Goal: Communication & Community: Connect with others

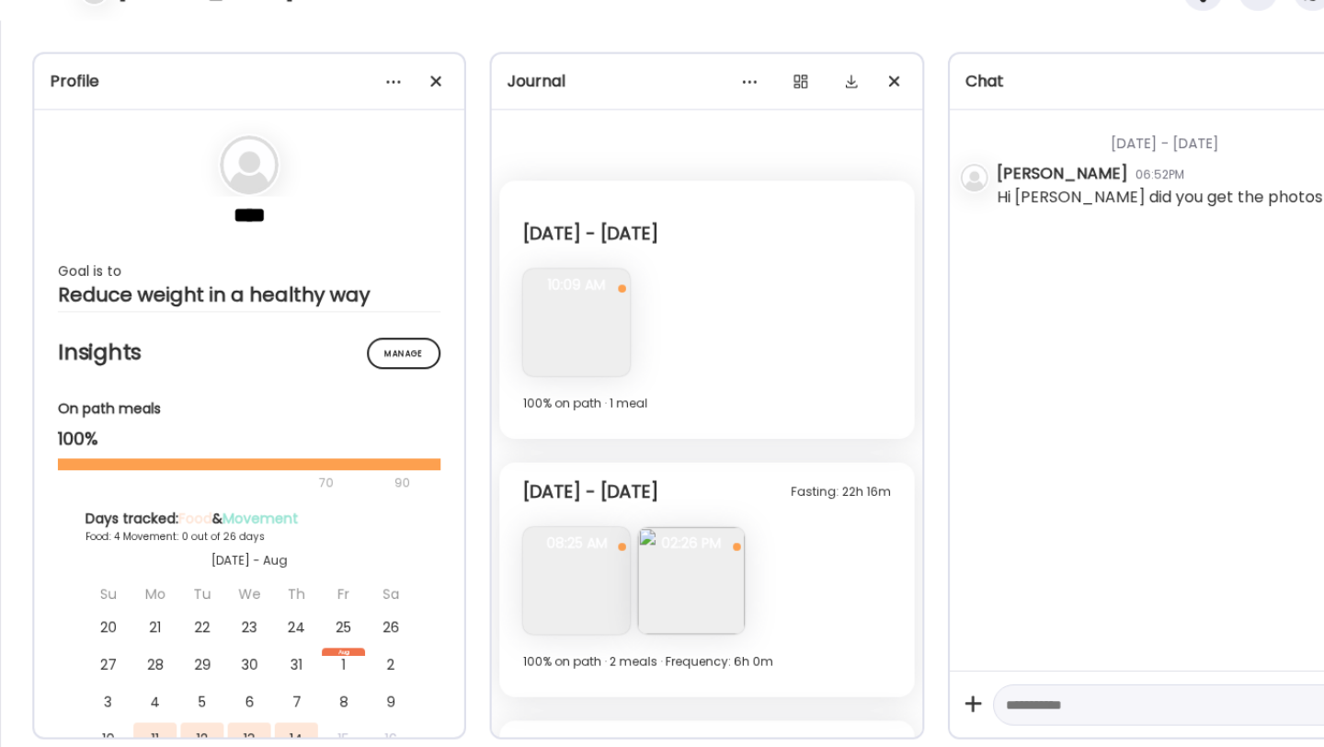
scroll to position [19, 0]
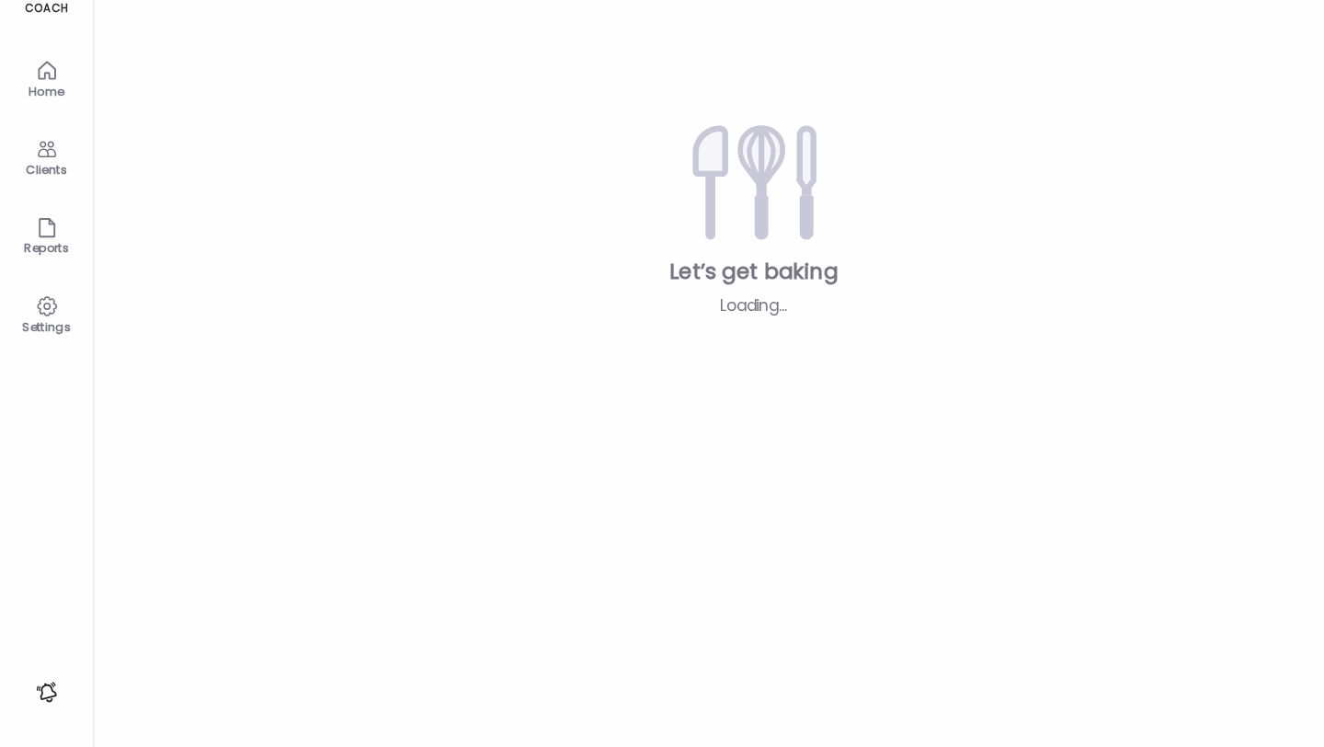
type input "**********"
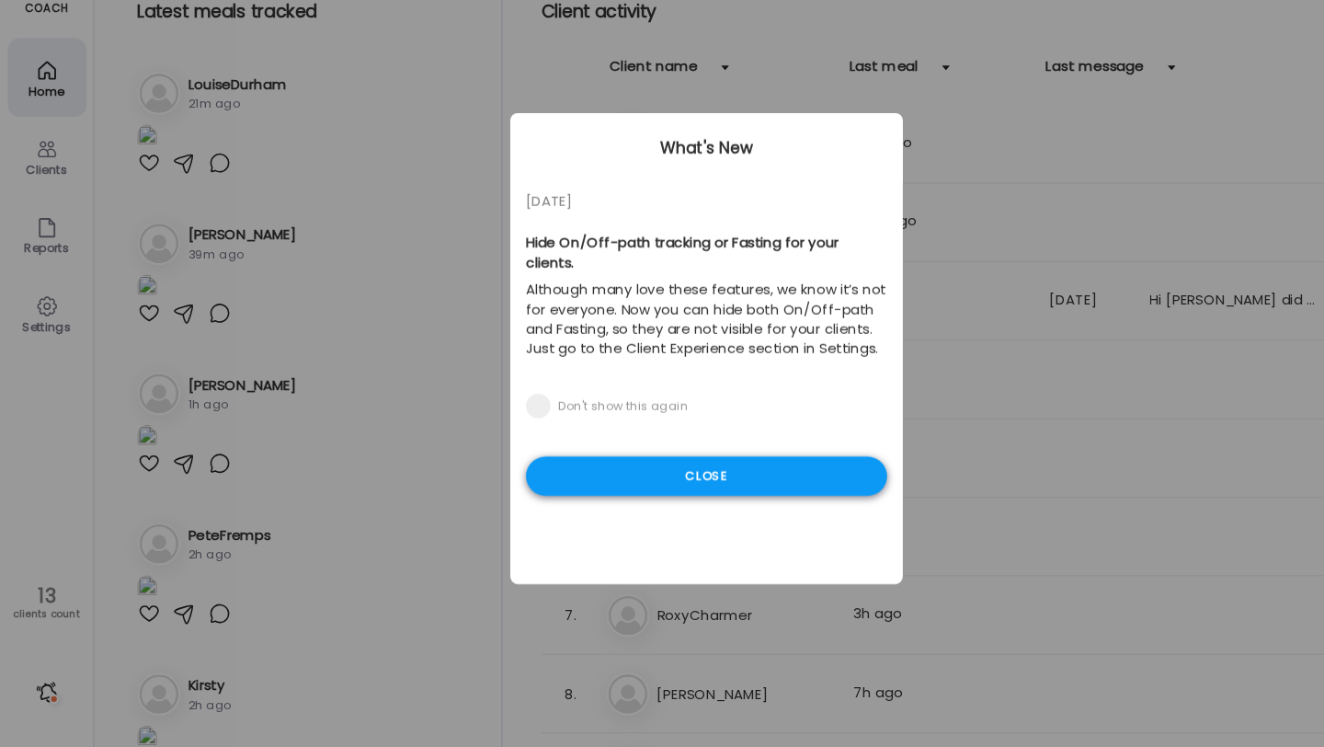
click at [627, 482] on div "Close" at bounding box center [662, 493] width 338 height 37
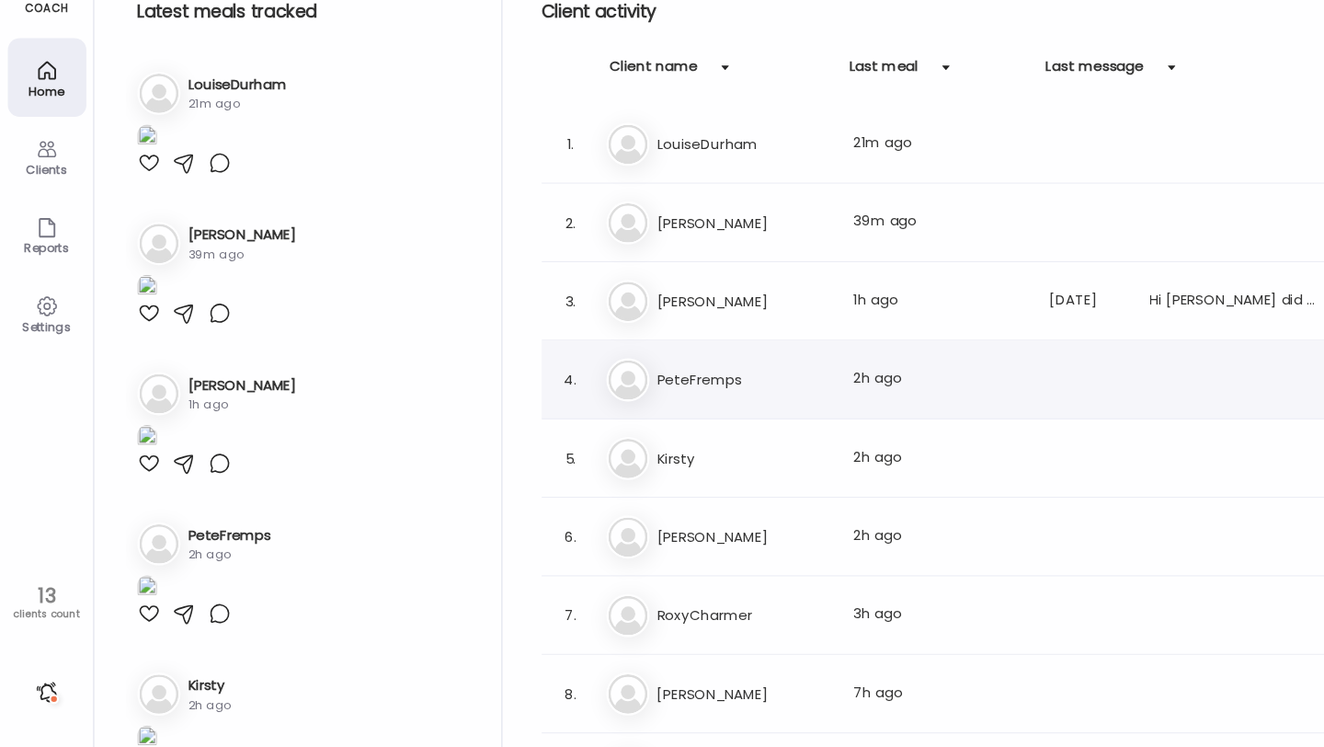
click at [652, 395] on h3 "PeteFremps" at bounding box center [697, 403] width 162 height 22
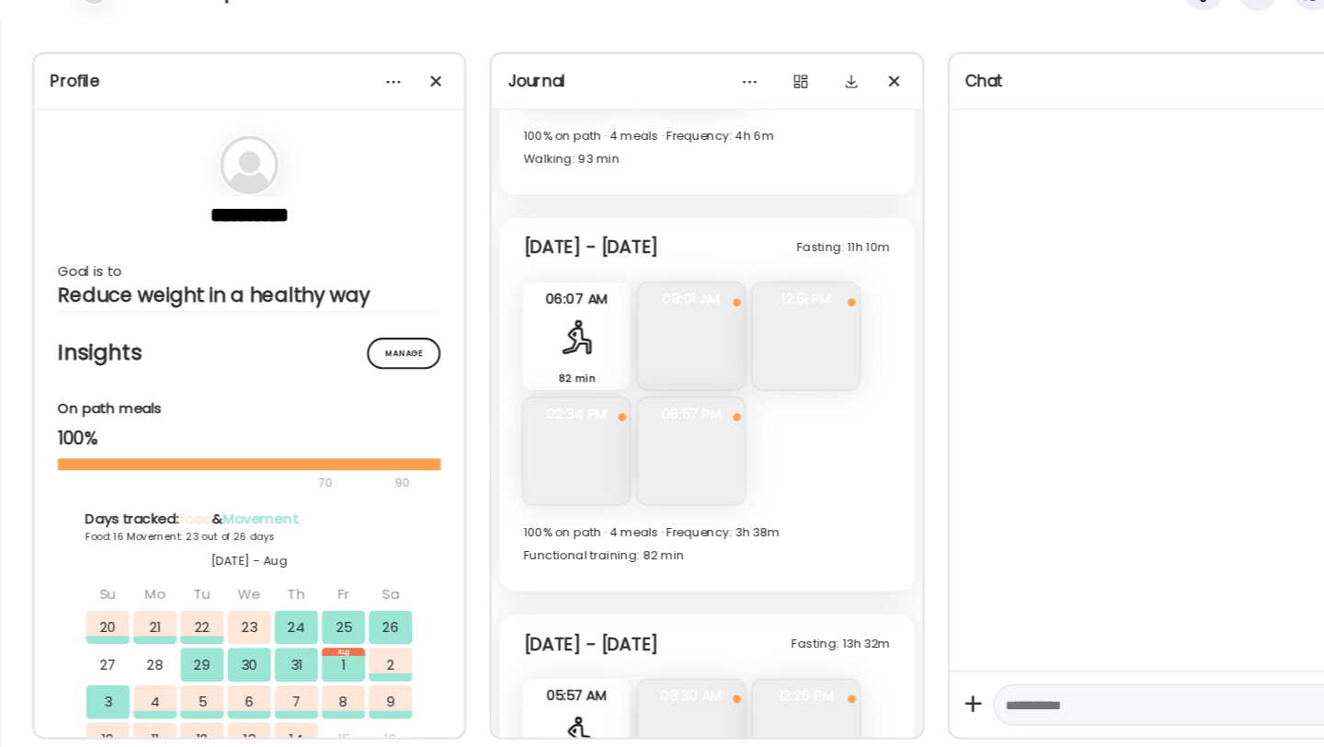
scroll to position [10787, 0]
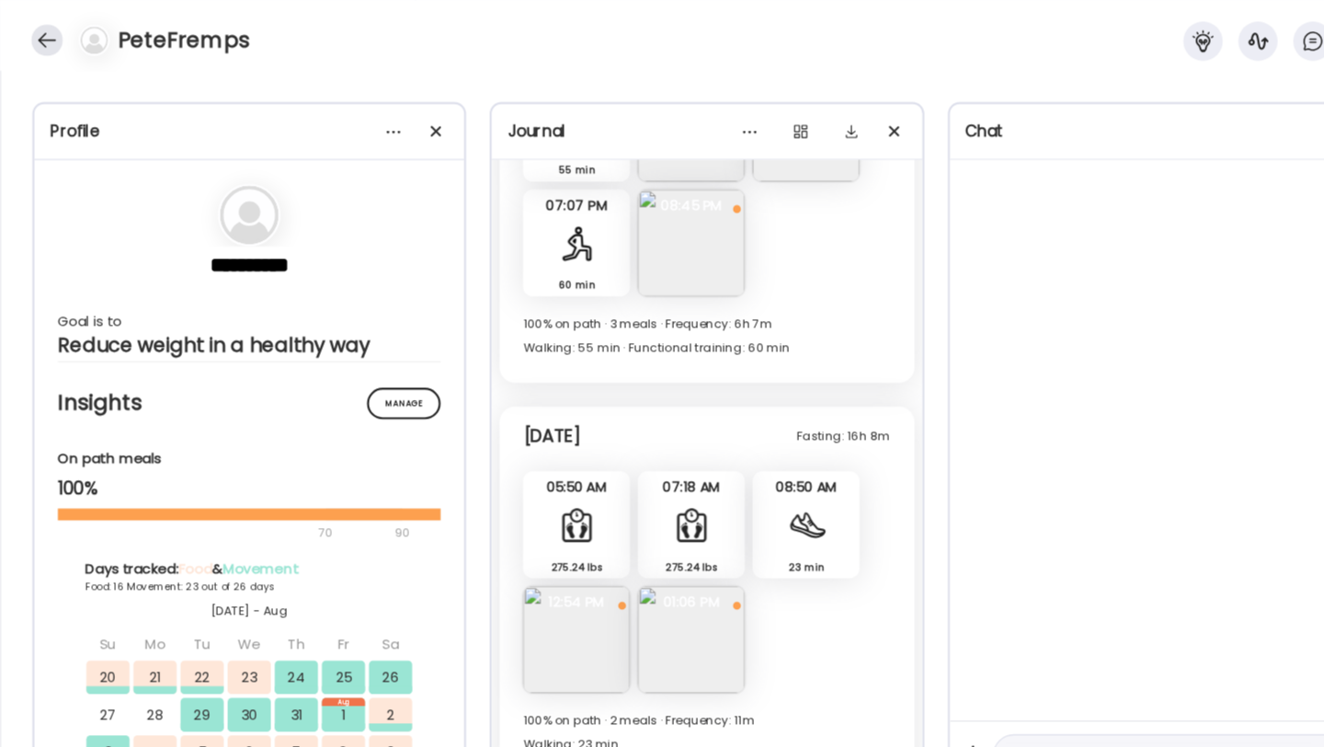
click at [47, 38] on div at bounding box center [43, 37] width 29 height 29
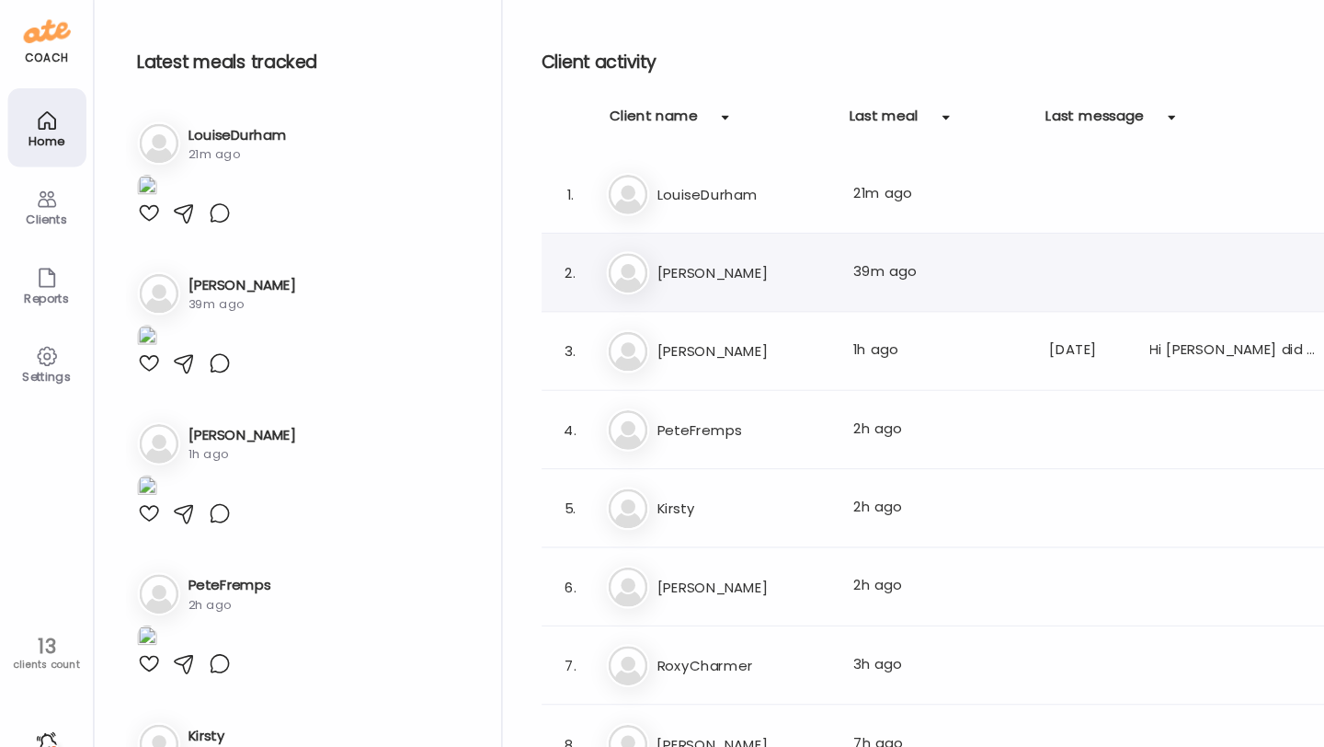
click at [692, 262] on h3 "[PERSON_NAME]" at bounding box center [697, 256] width 162 height 22
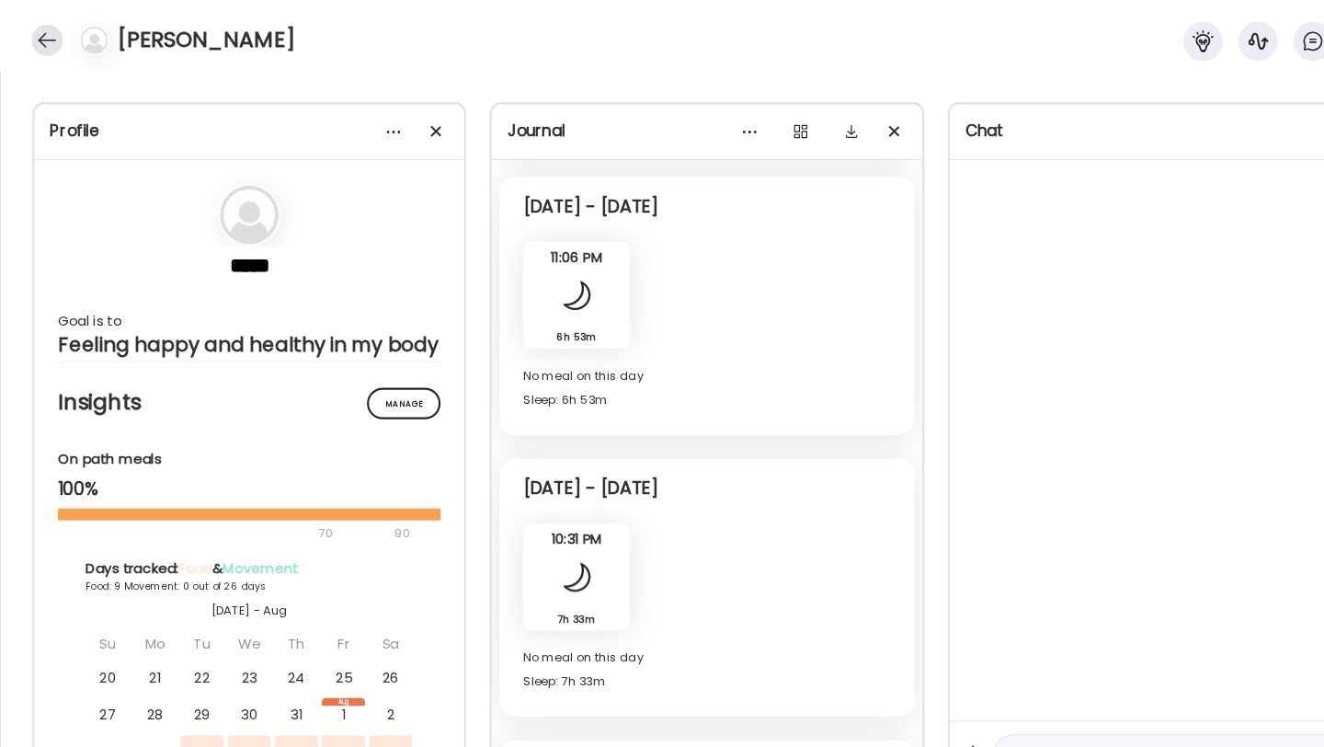
scroll to position [6436, 0]
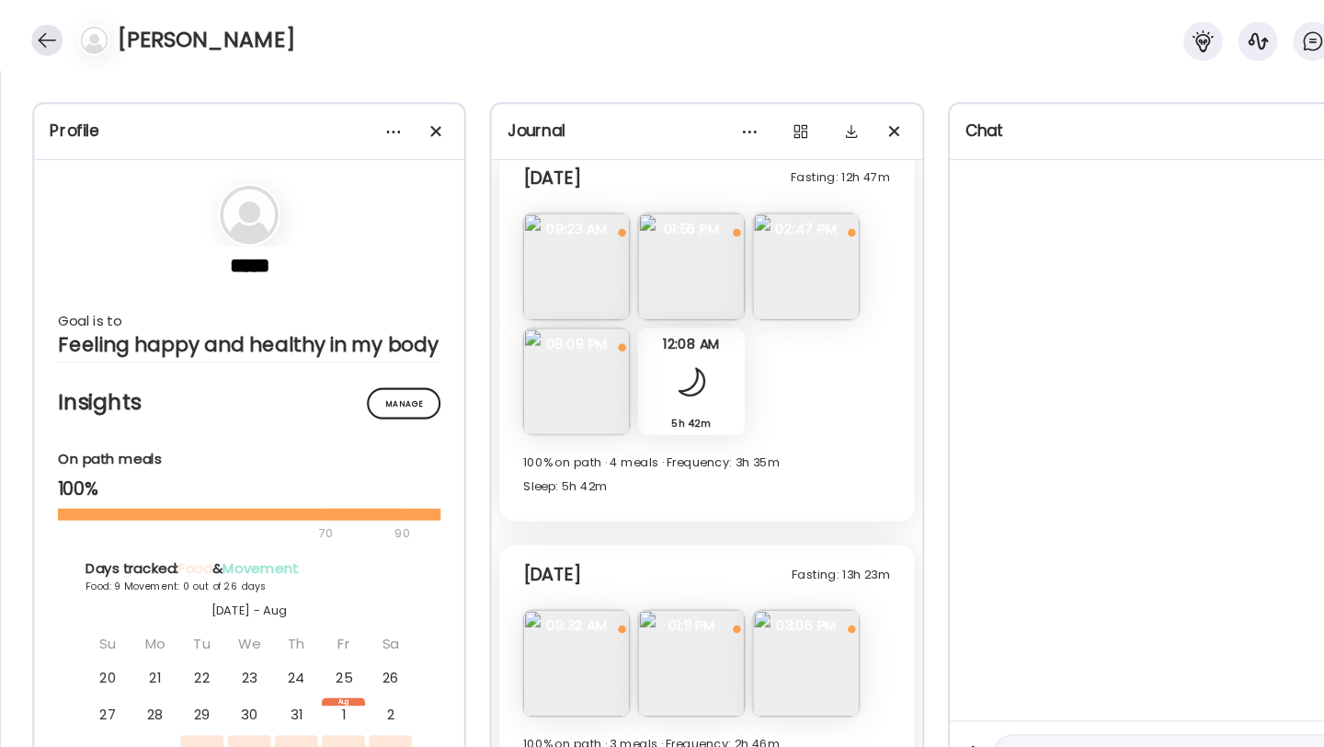
click at [45, 49] on div at bounding box center [43, 37] width 29 height 29
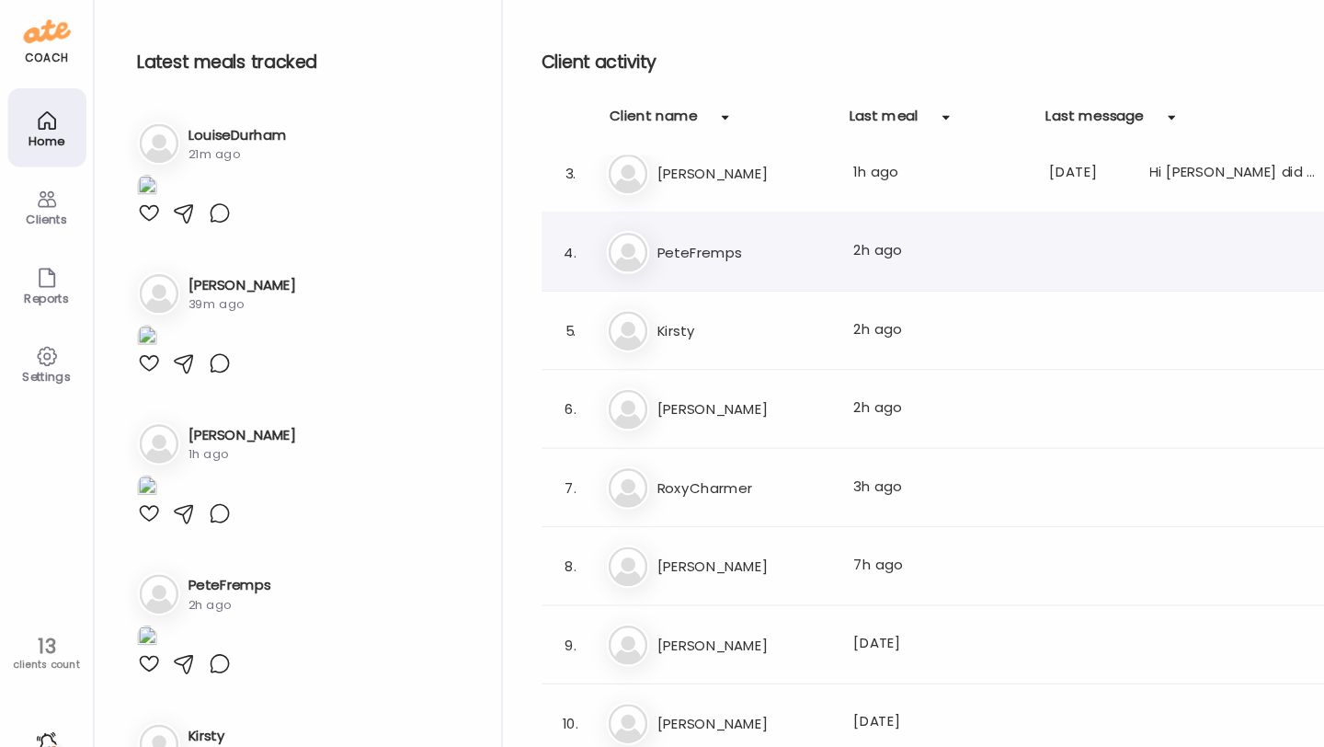
scroll to position [177, 0]
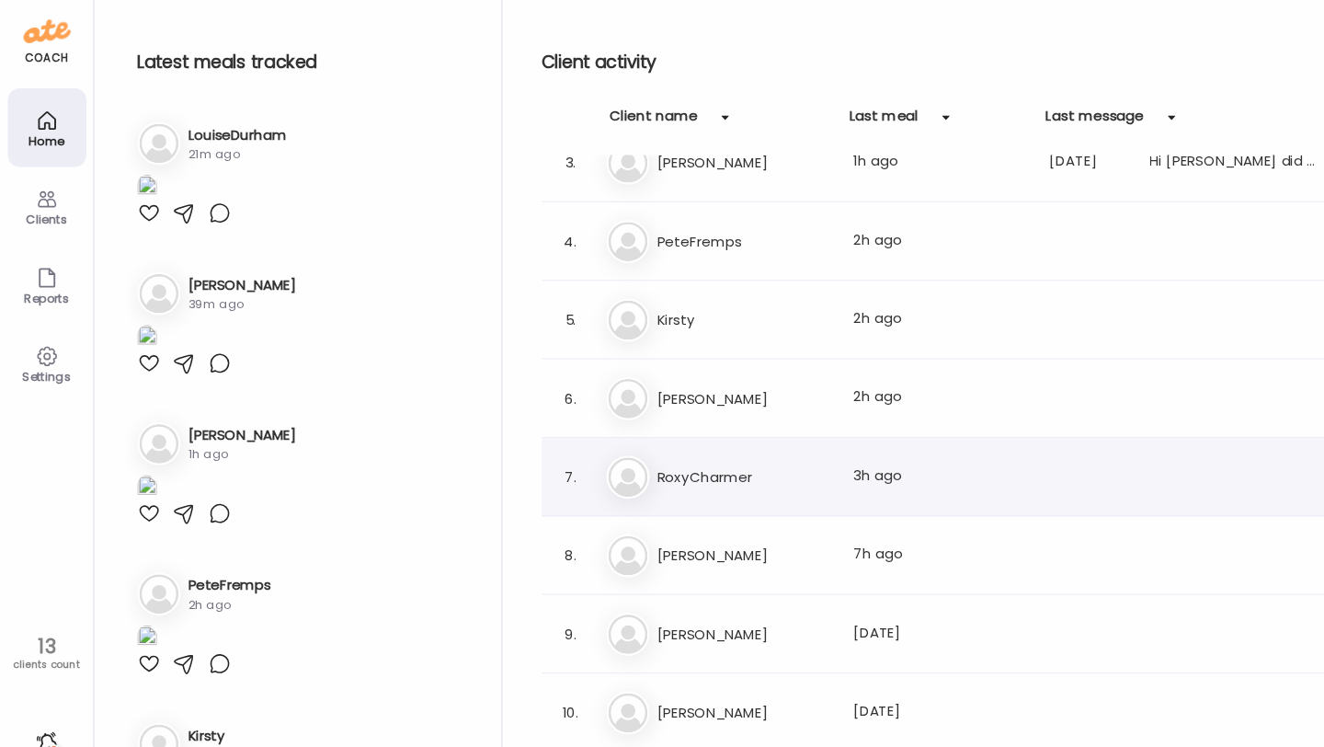
click at [659, 425] on div "7. Ro RoxyCharmer Last meal: 3h ago" at bounding box center [901, 447] width 787 height 74
click at [657, 446] on h3 "RoxyCharmer" at bounding box center [697, 447] width 162 height 22
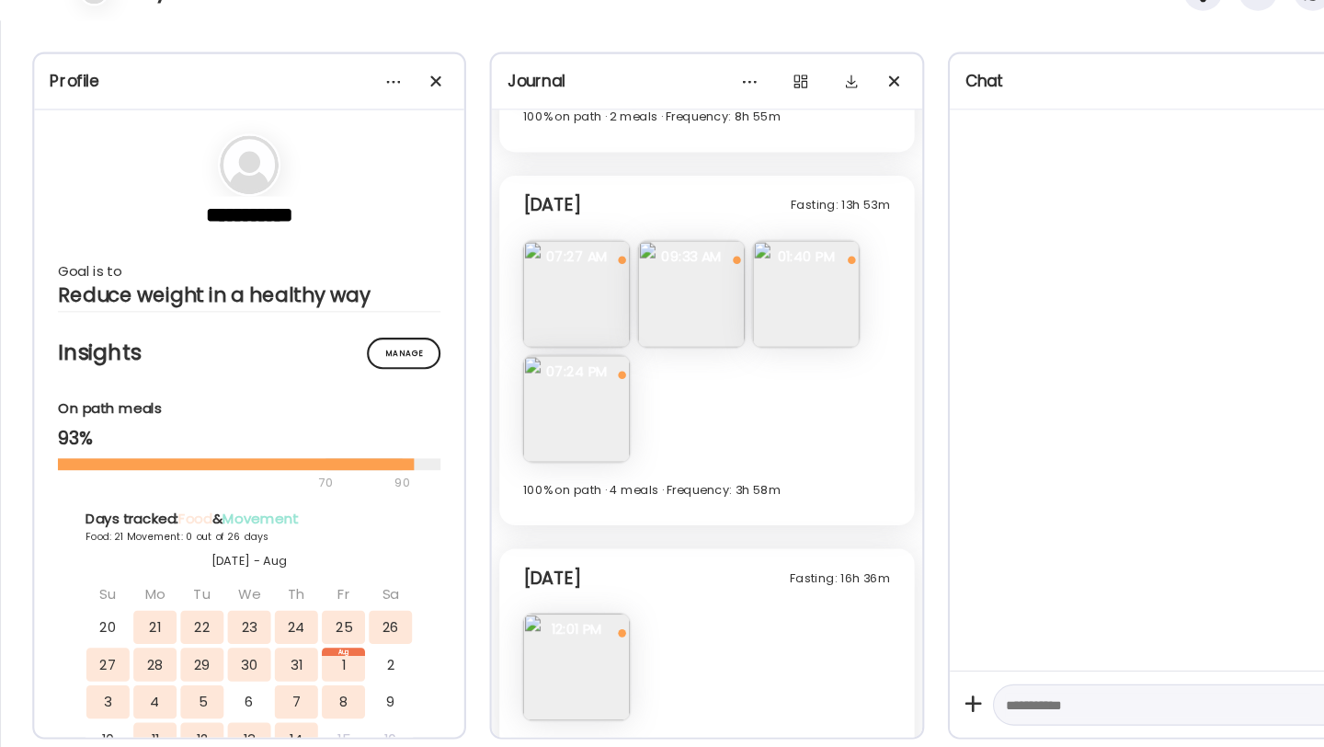
scroll to position [5882, 0]
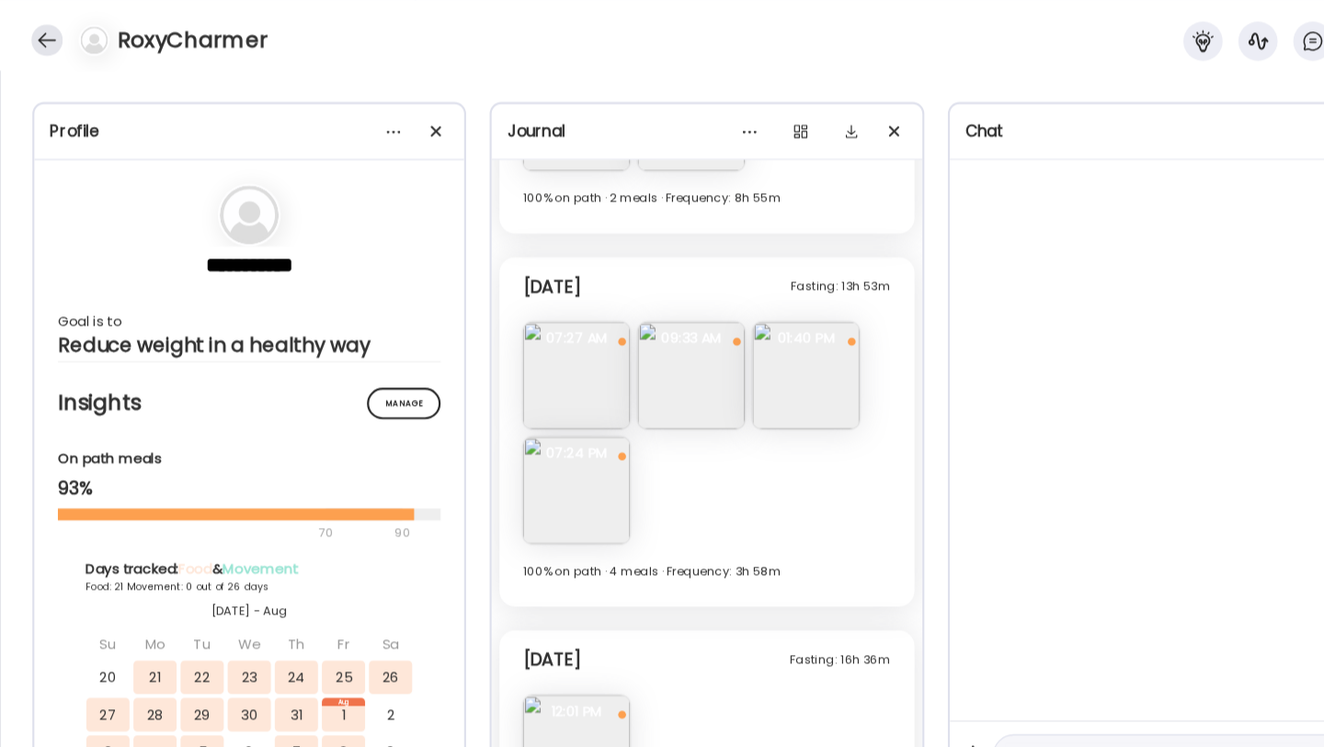
click at [40, 36] on div at bounding box center [43, 37] width 29 height 29
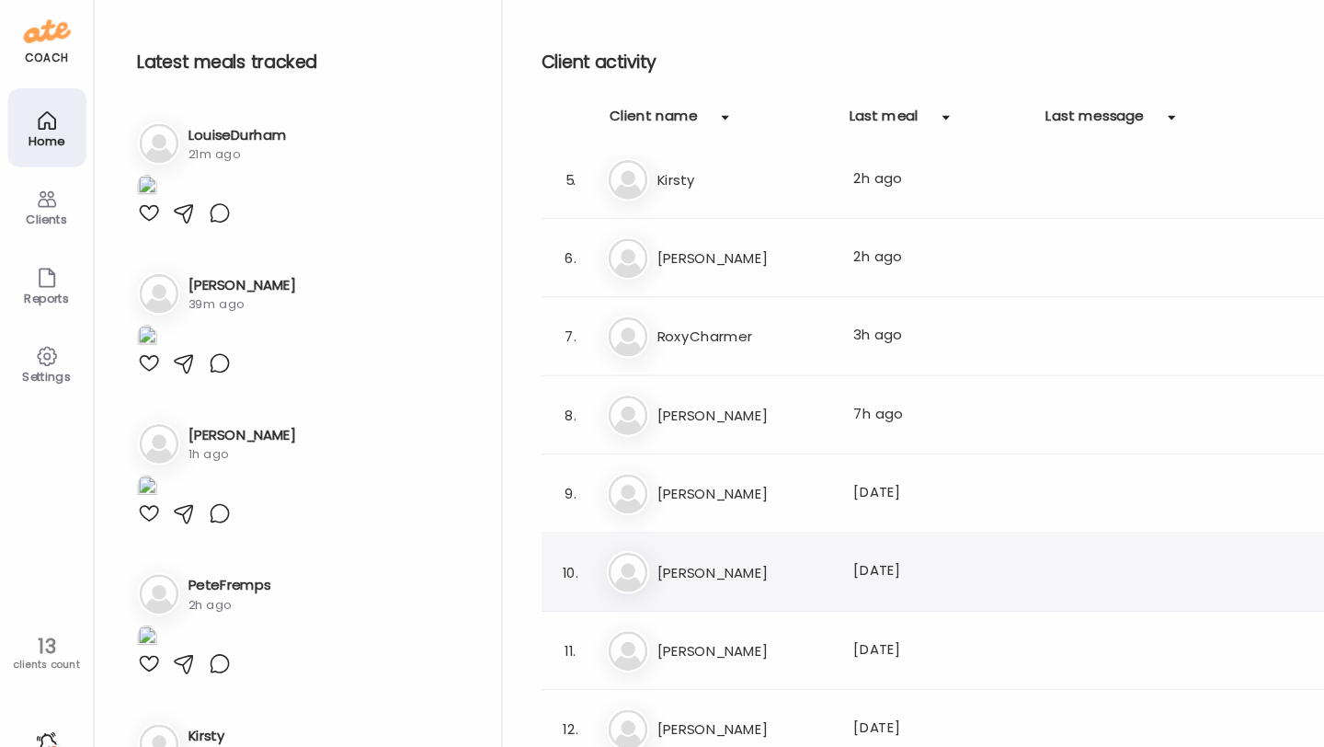
scroll to position [346, 0]
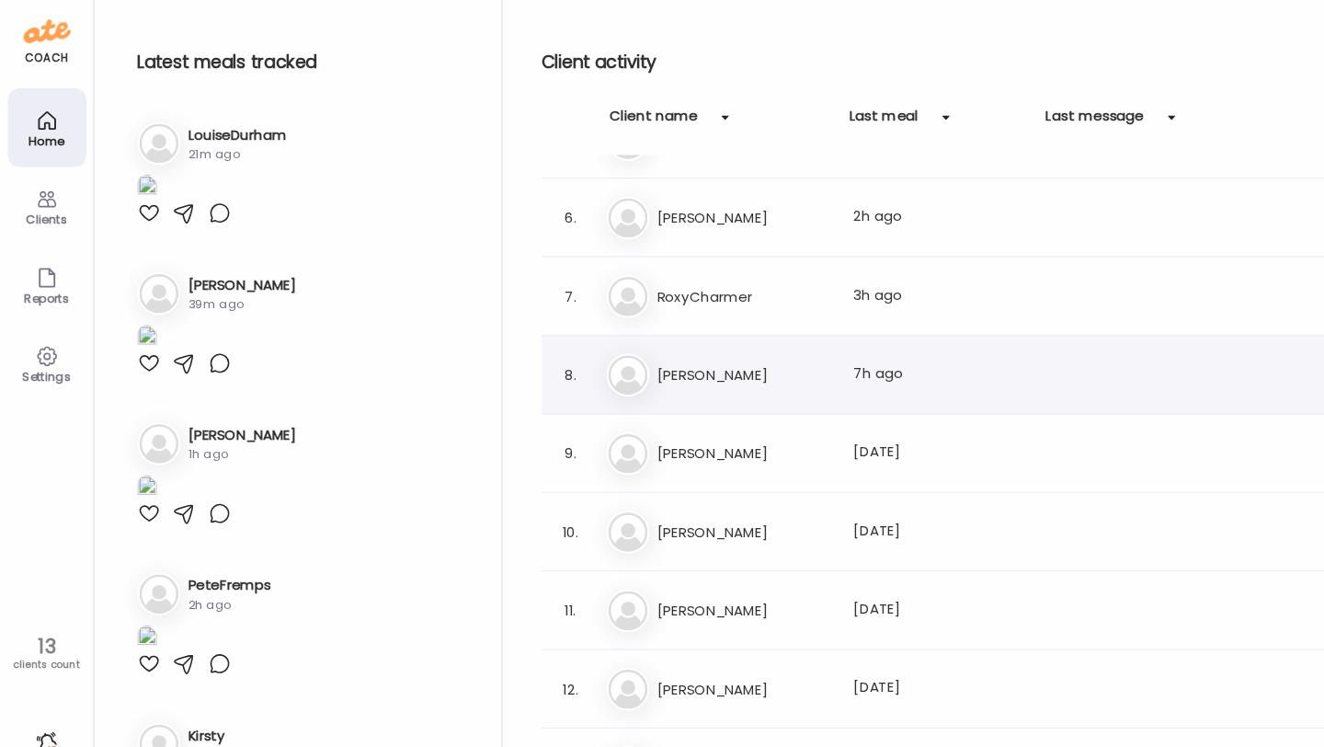
click at [692, 344] on h3 "[PERSON_NAME]" at bounding box center [697, 351] width 162 height 22
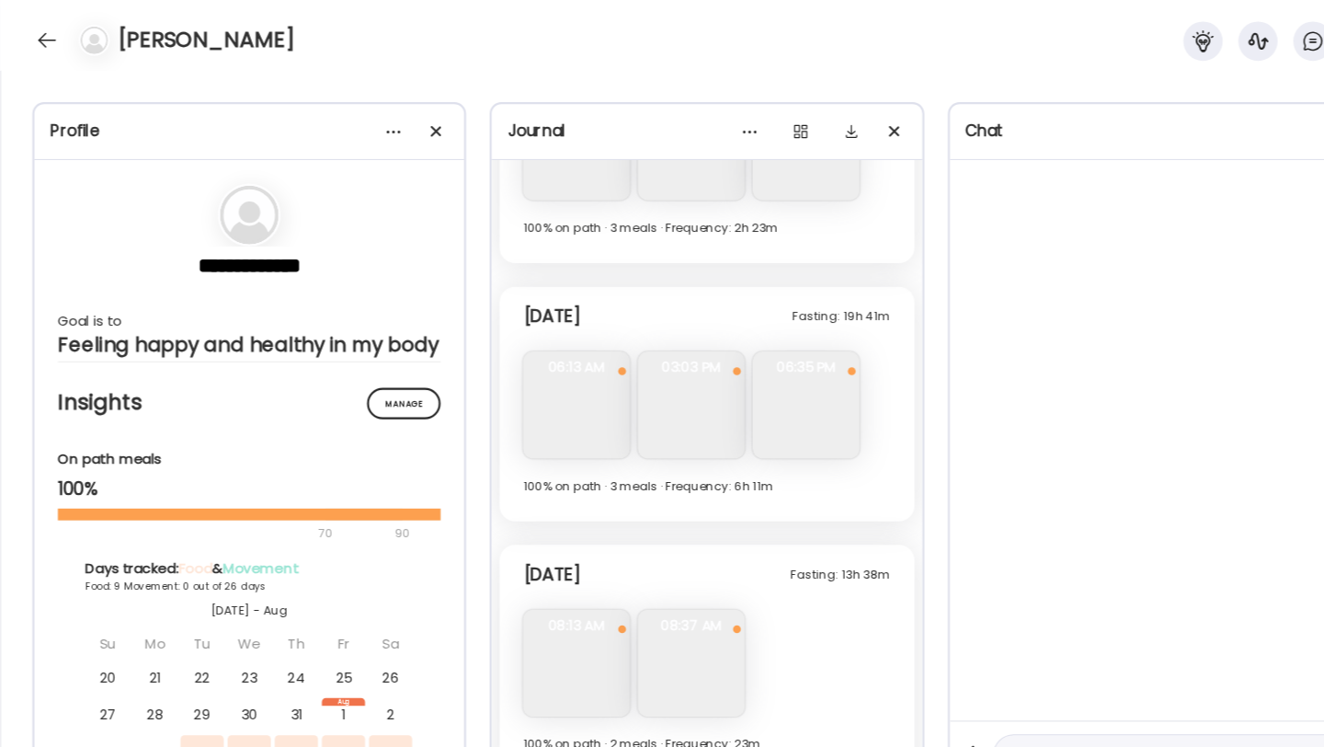
scroll to position [6043, 0]
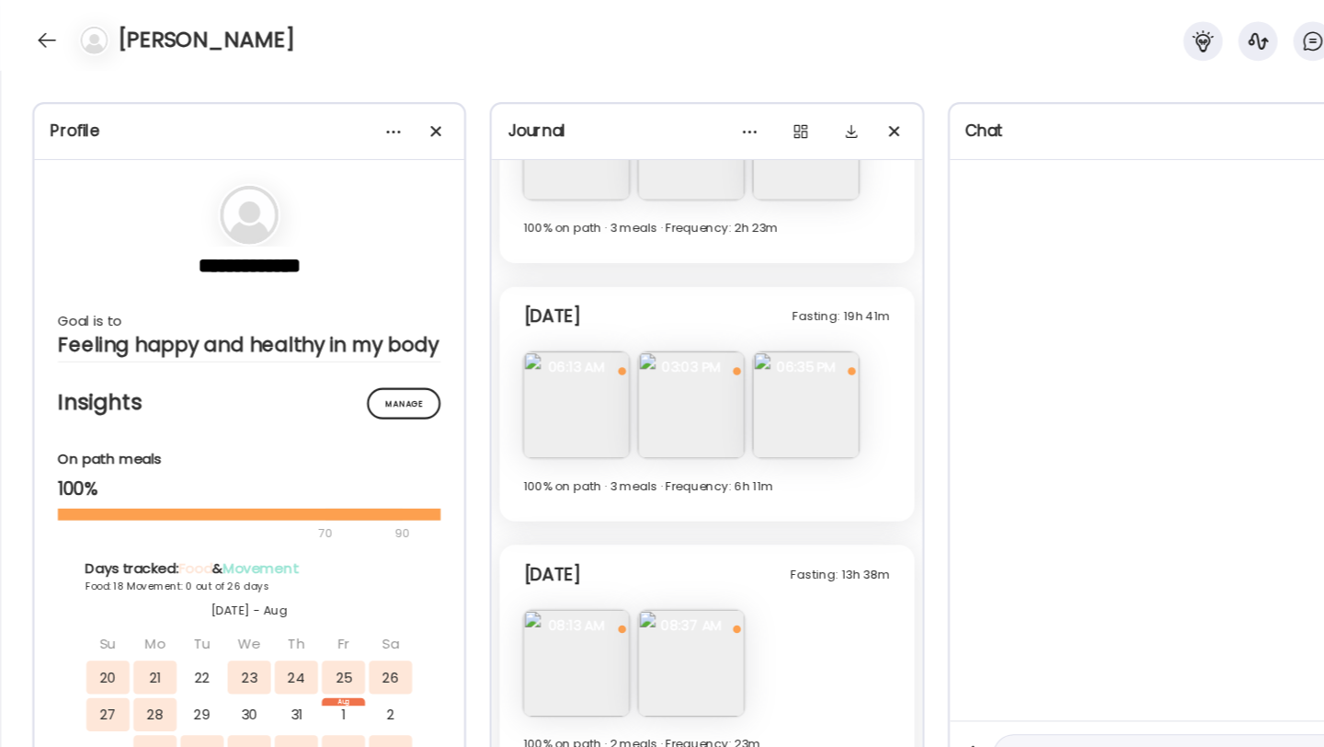
click at [669, 610] on img at bounding box center [648, 621] width 100 height 100
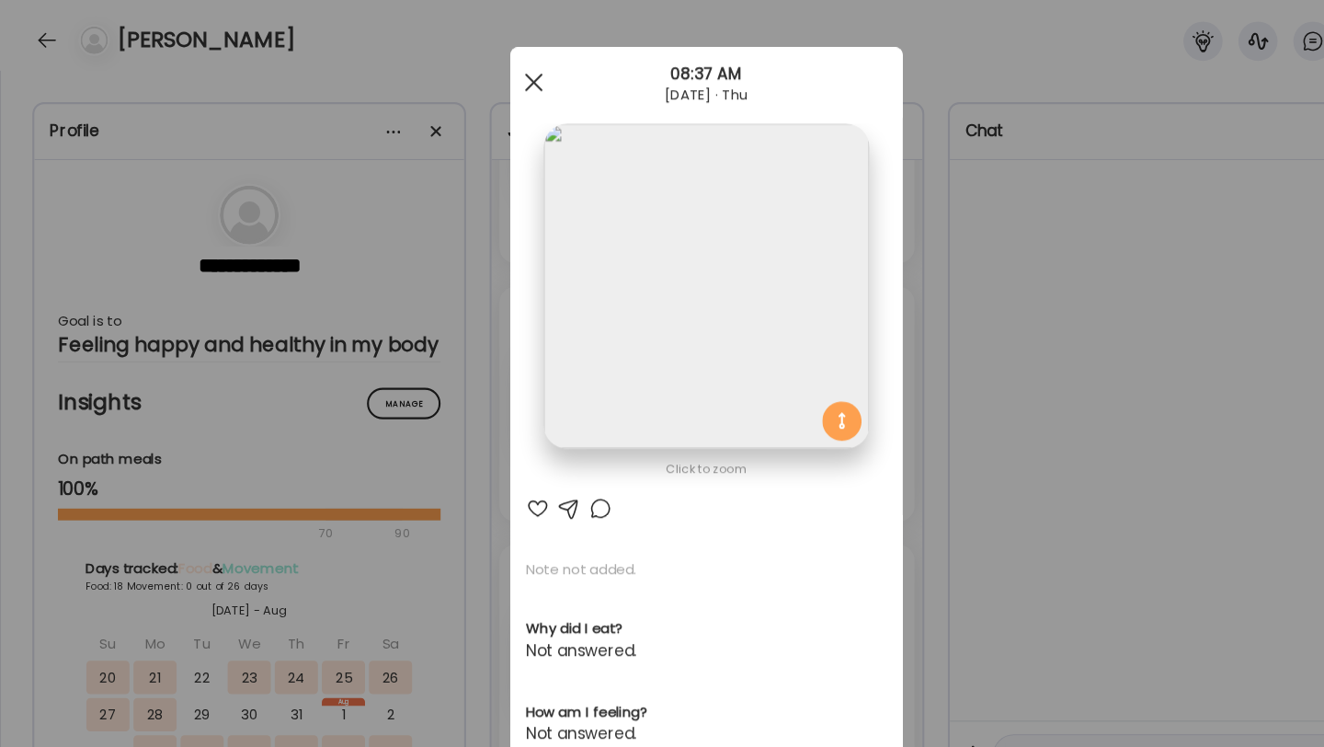
click at [500, 80] on div at bounding box center [500, 77] width 37 height 37
